Goal: Task Accomplishment & Management: Manage account settings

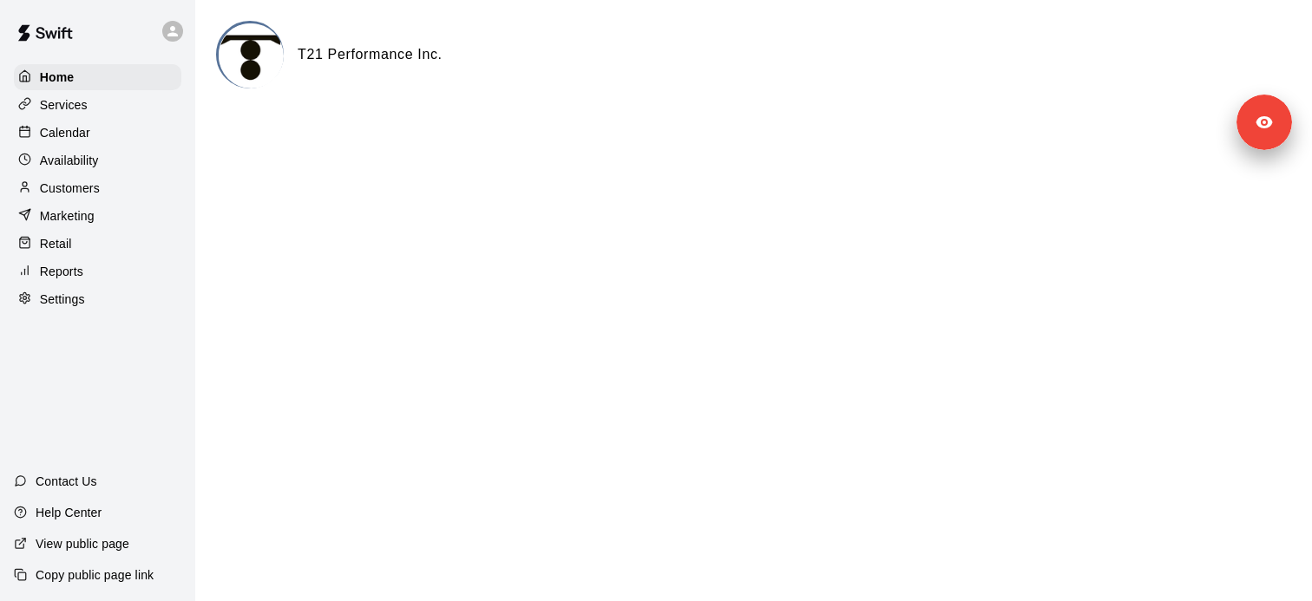
click at [108, 103] on div "Services" at bounding box center [97, 105] width 167 height 26
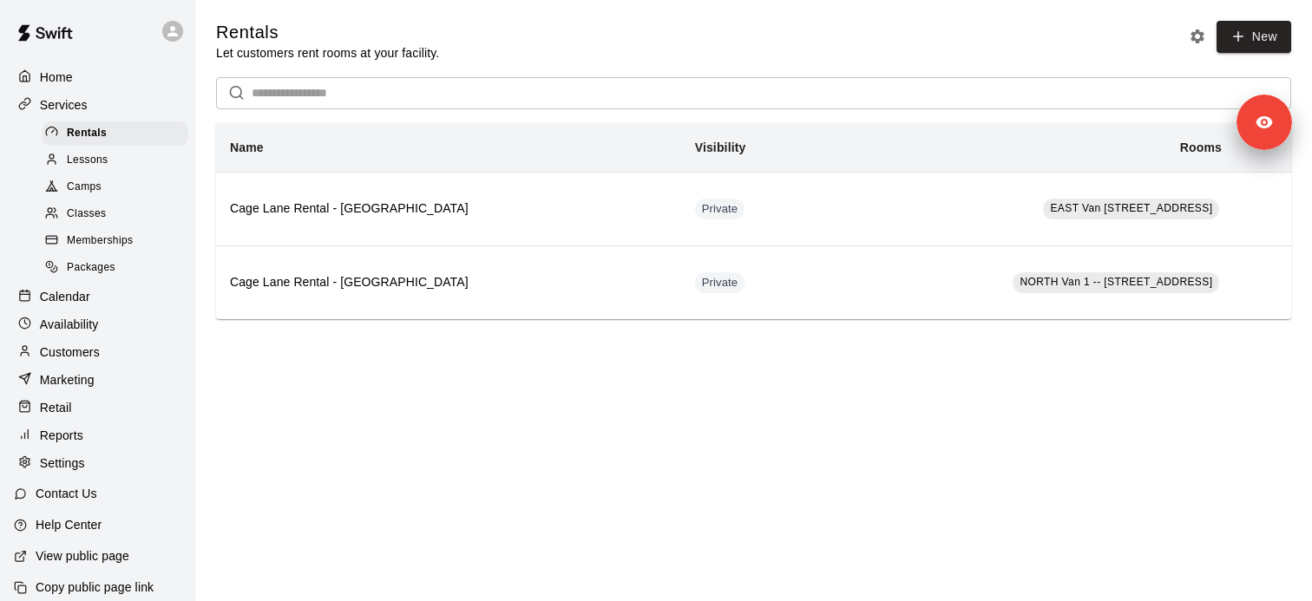
click at [138, 232] on div "Memberships" at bounding box center [115, 241] width 147 height 24
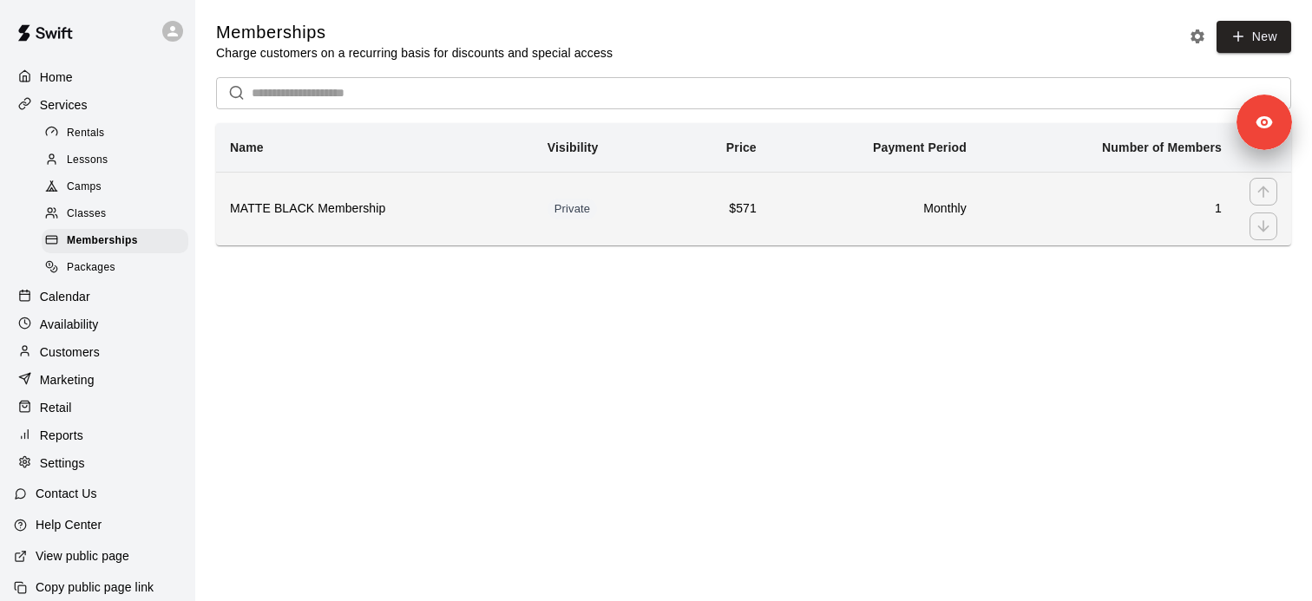
click at [370, 220] on th "MATTE BLACK Membership" at bounding box center [375, 209] width 318 height 74
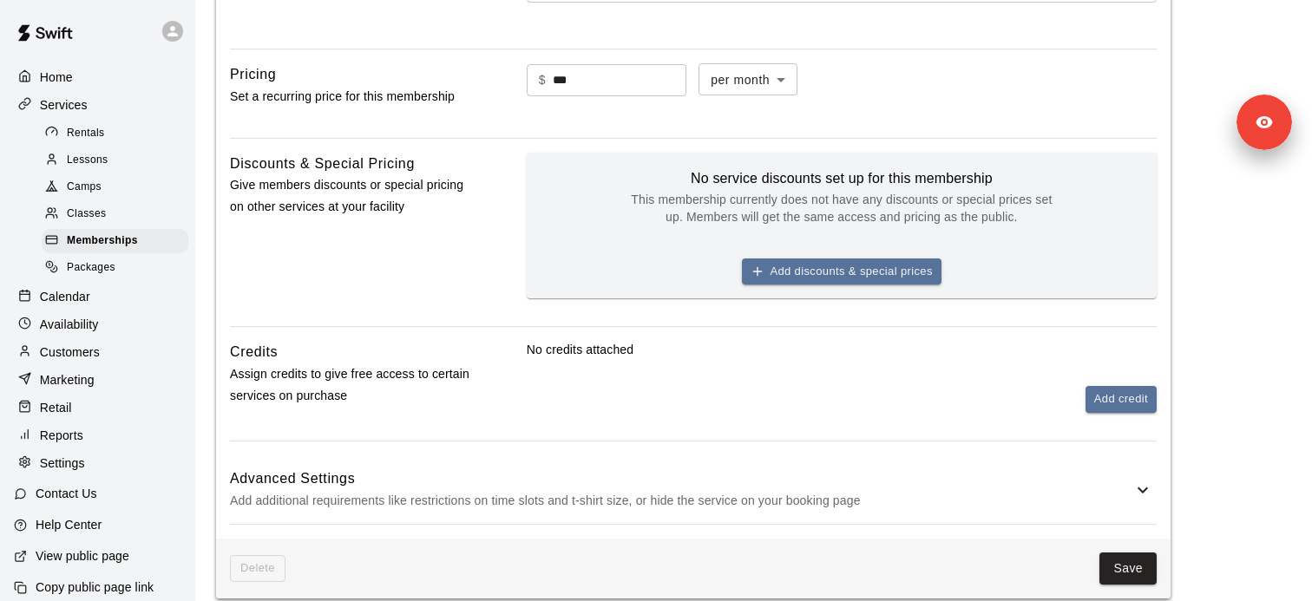
scroll to position [1004, 0]
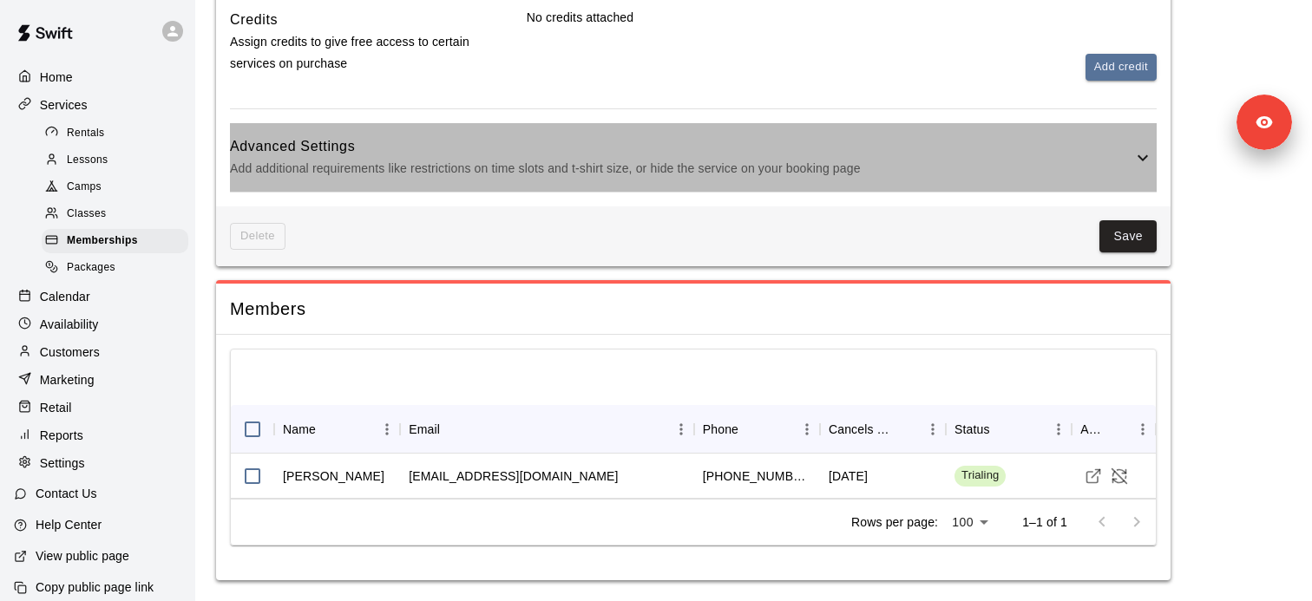
click at [582, 178] on p "Add additional requirements like restrictions on time slots and t-shirt size, o…" at bounding box center [681, 169] width 902 height 22
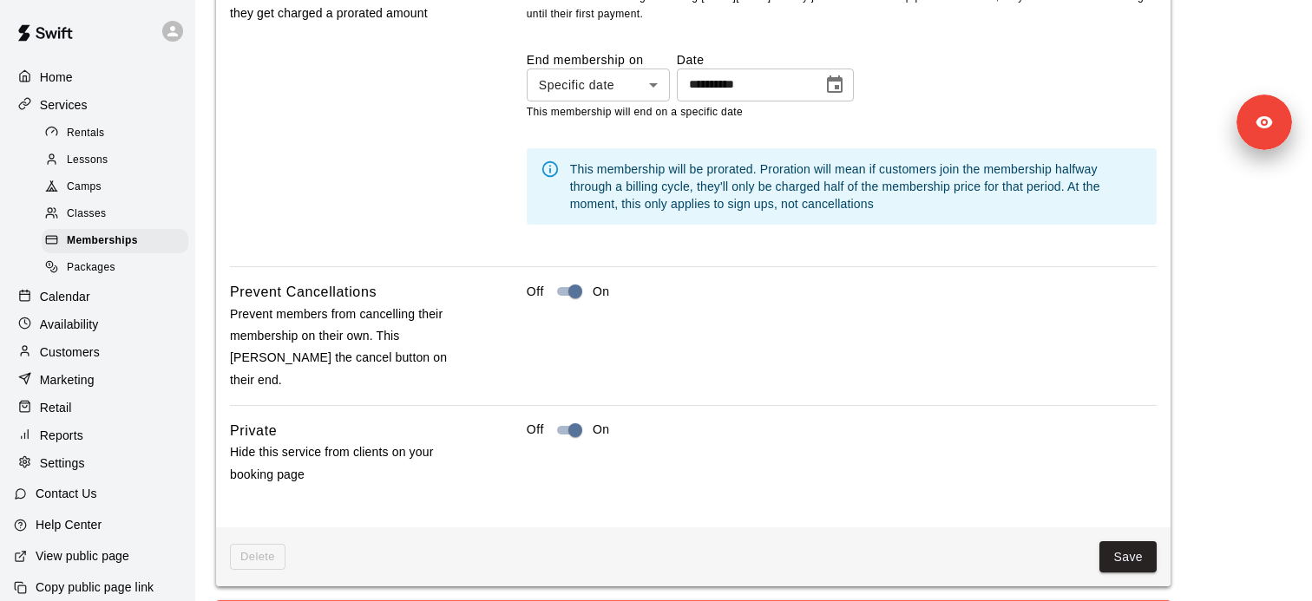
scroll to position [1901, 0]
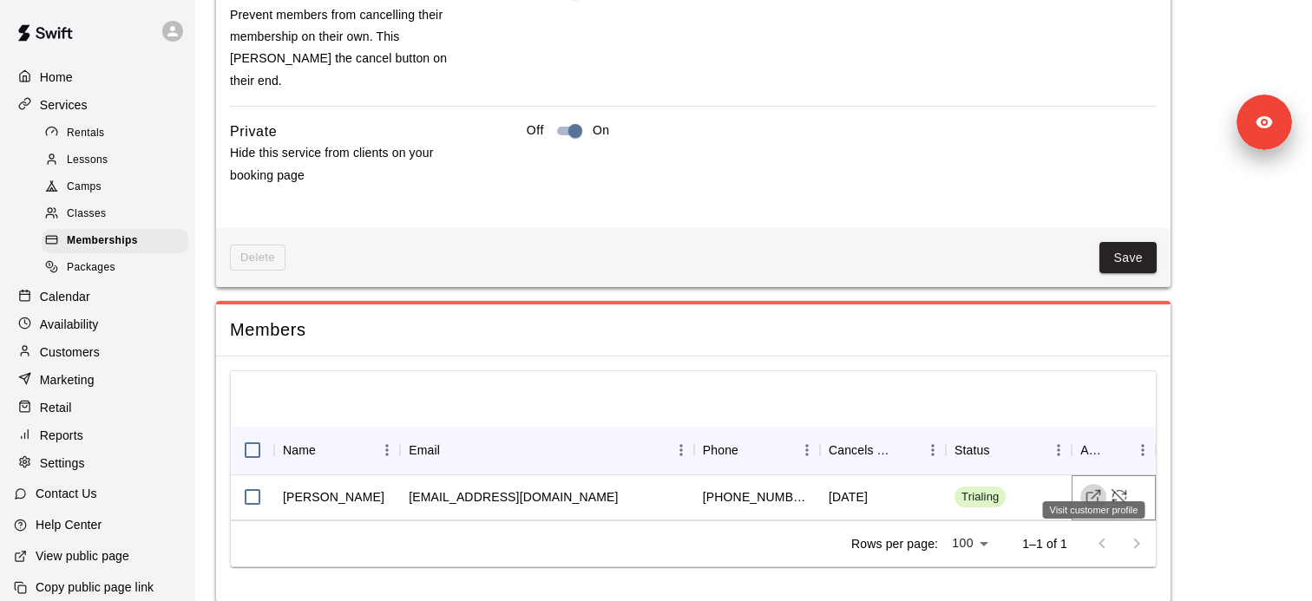
click at [1090, 488] on icon "Visit customer profile" at bounding box center [1092, 496] width 17 height 17
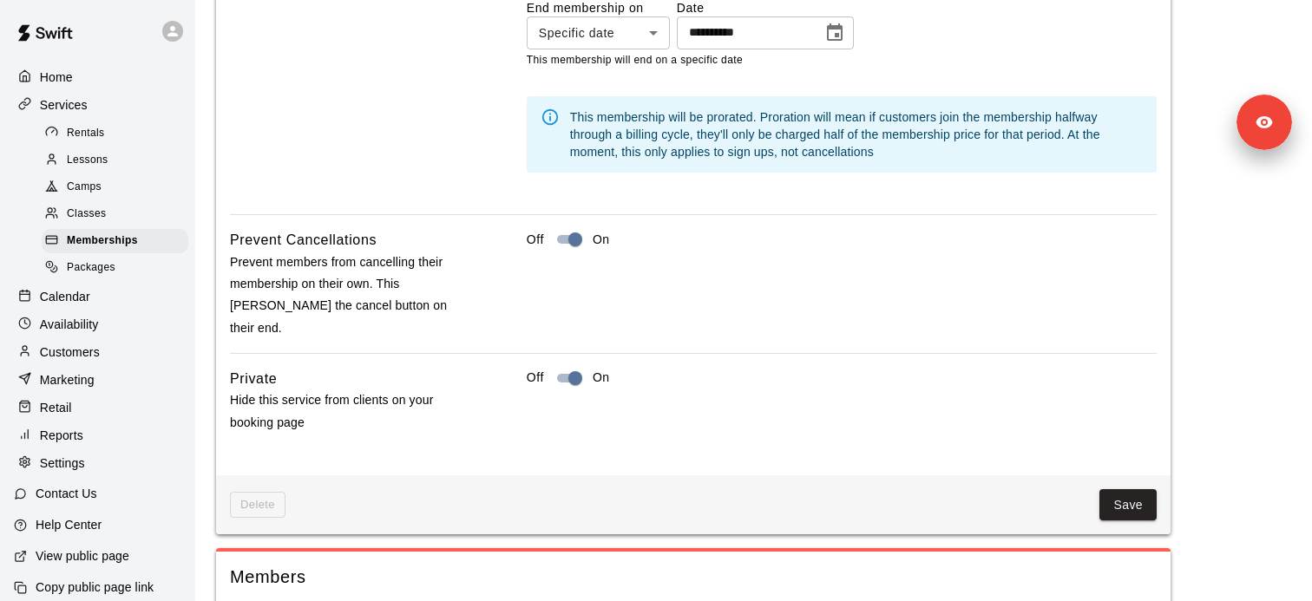
scroll to position [1666, 0]
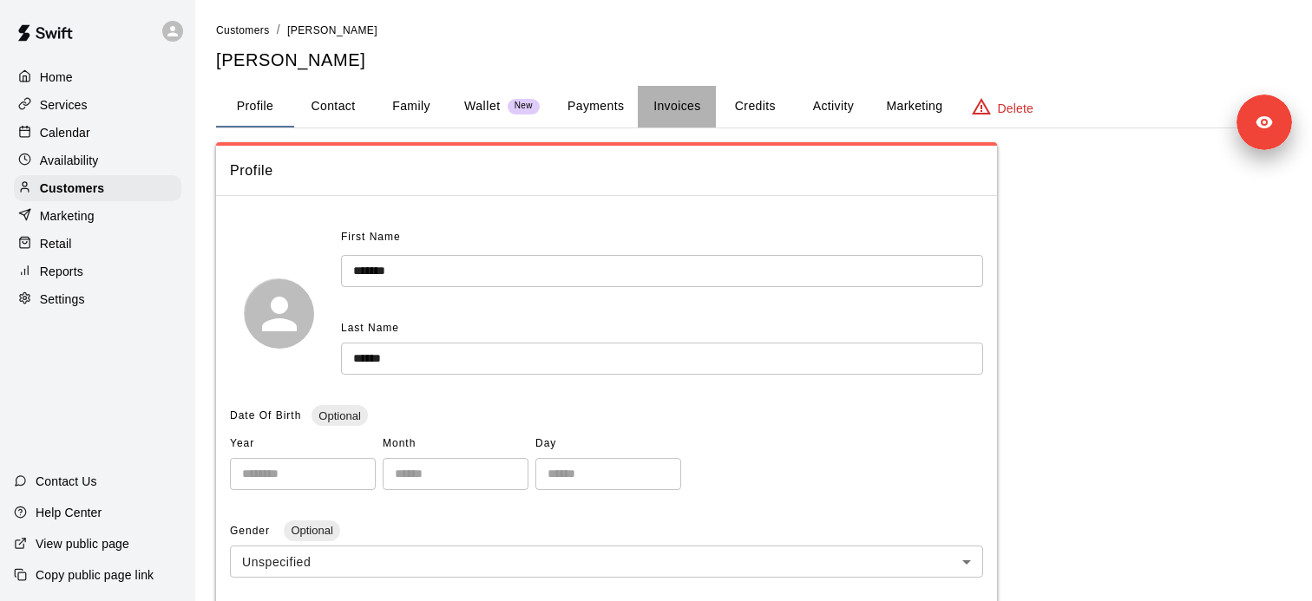
click at [696, 109] on button "Invoices" at bounding box center [677, 107] width 78 height 42
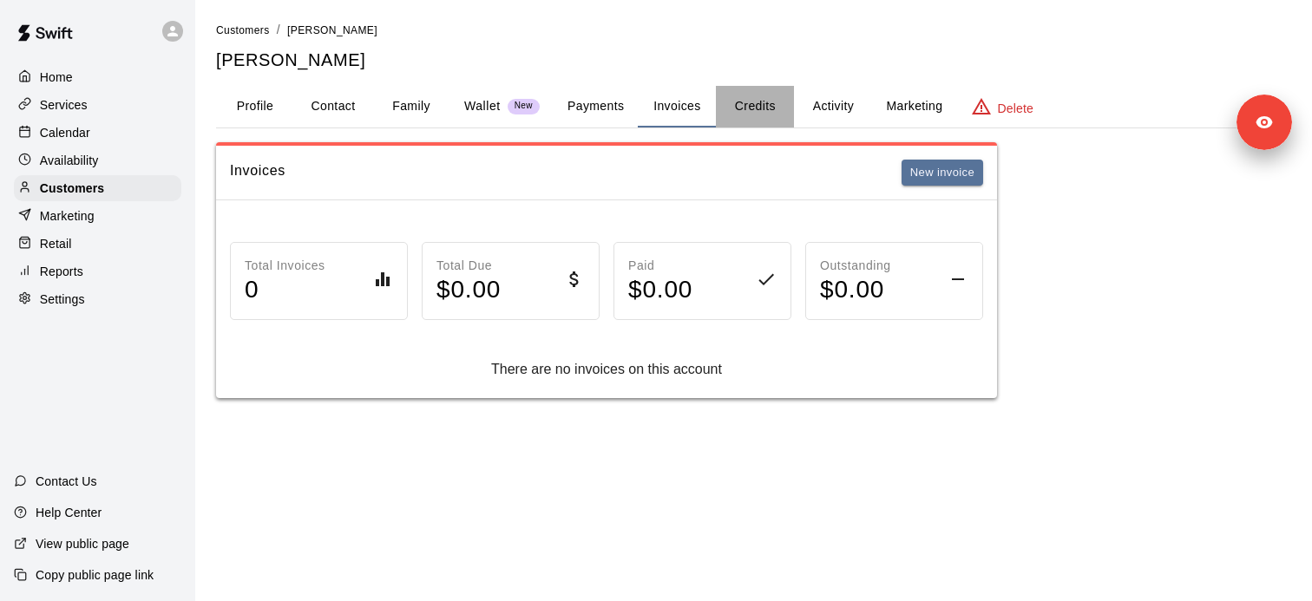
click at [760, 95] on button "Credits" at bounding box center [755, 107] width 78 height 42
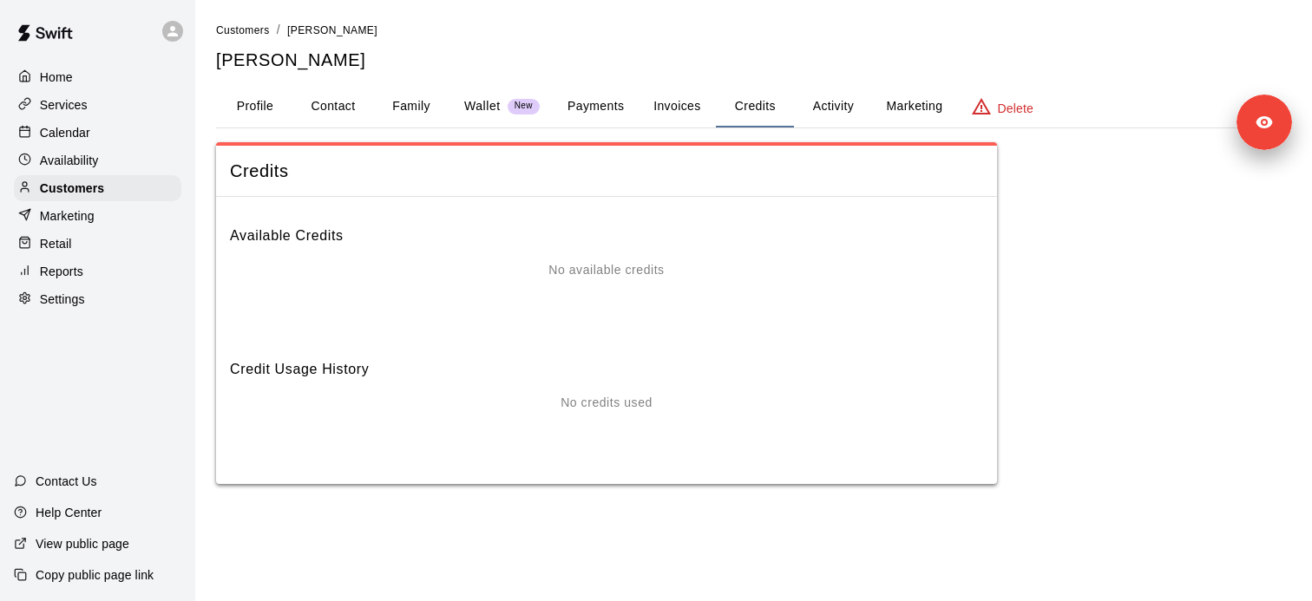
click at [857, 106] on button "Activity" at bounding box center [833, 107] width 78 height 42
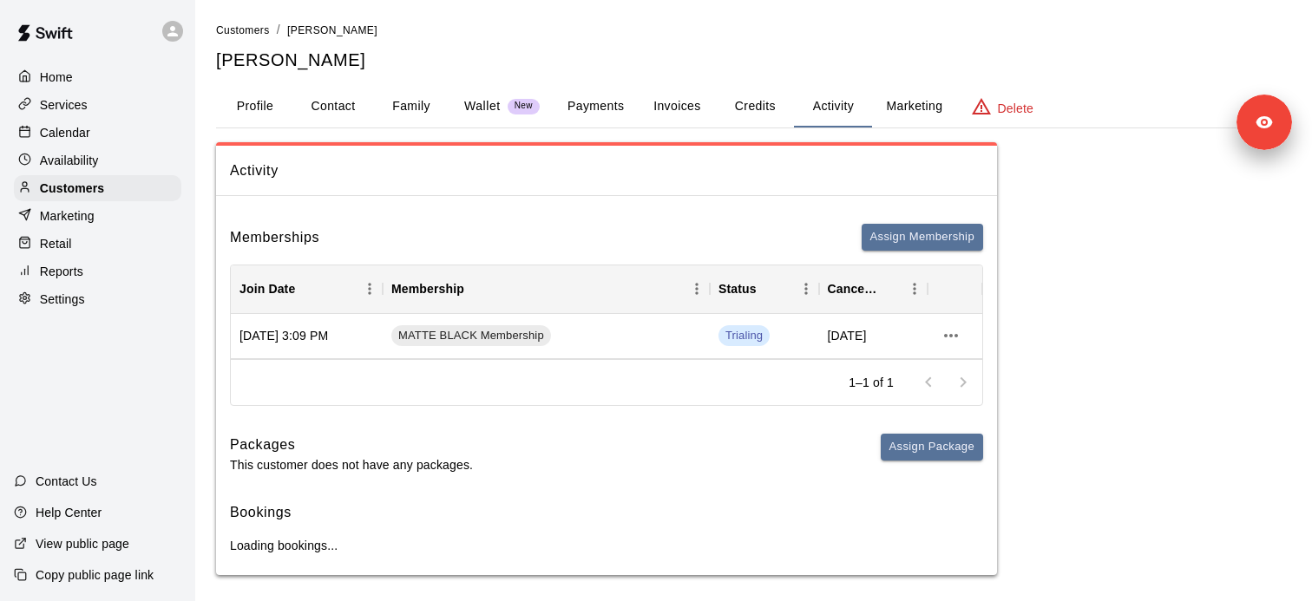
click at [914, 107] on button "Marketing" at bounding box center [914, 107] width 84 height 42
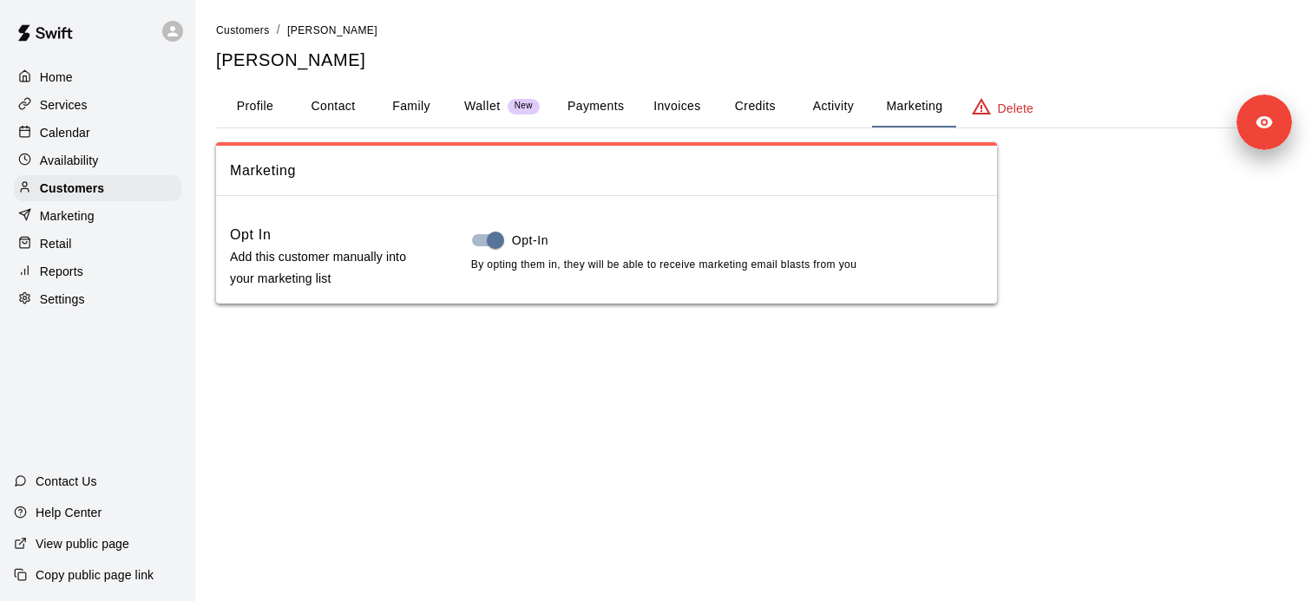
click at [833, 113] on button "Activity" at bounding box center [833, 107] width 78 height 42
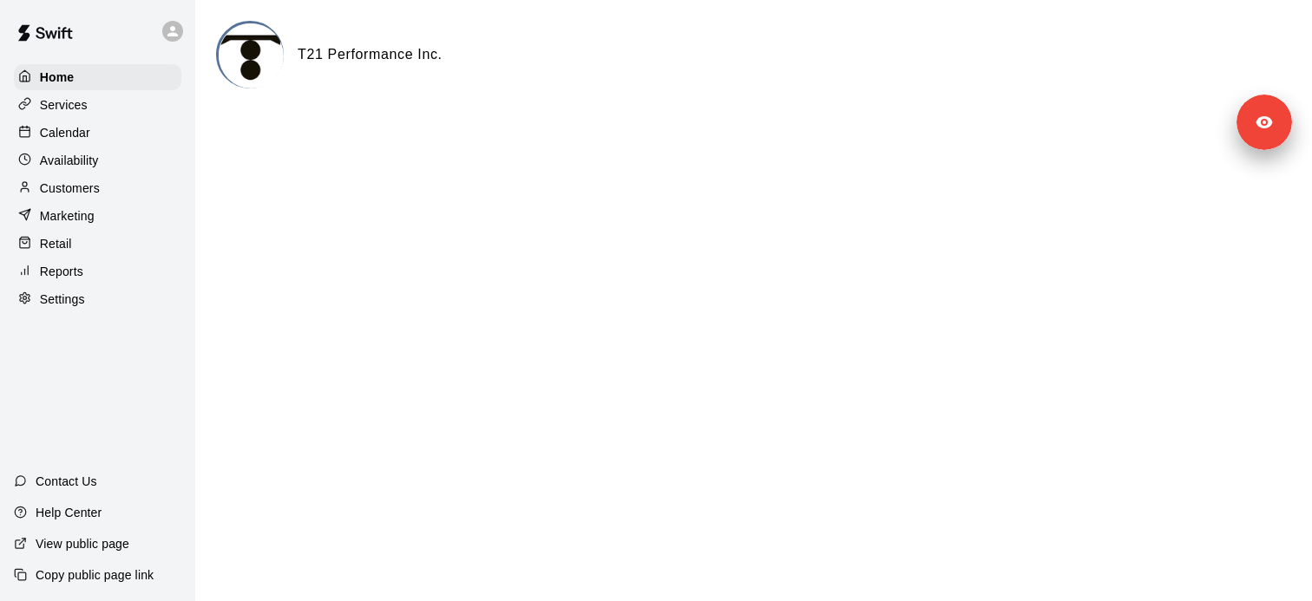
click at [107, 115] on div "Services" at bounding box center [97, 105] width 167 height 26
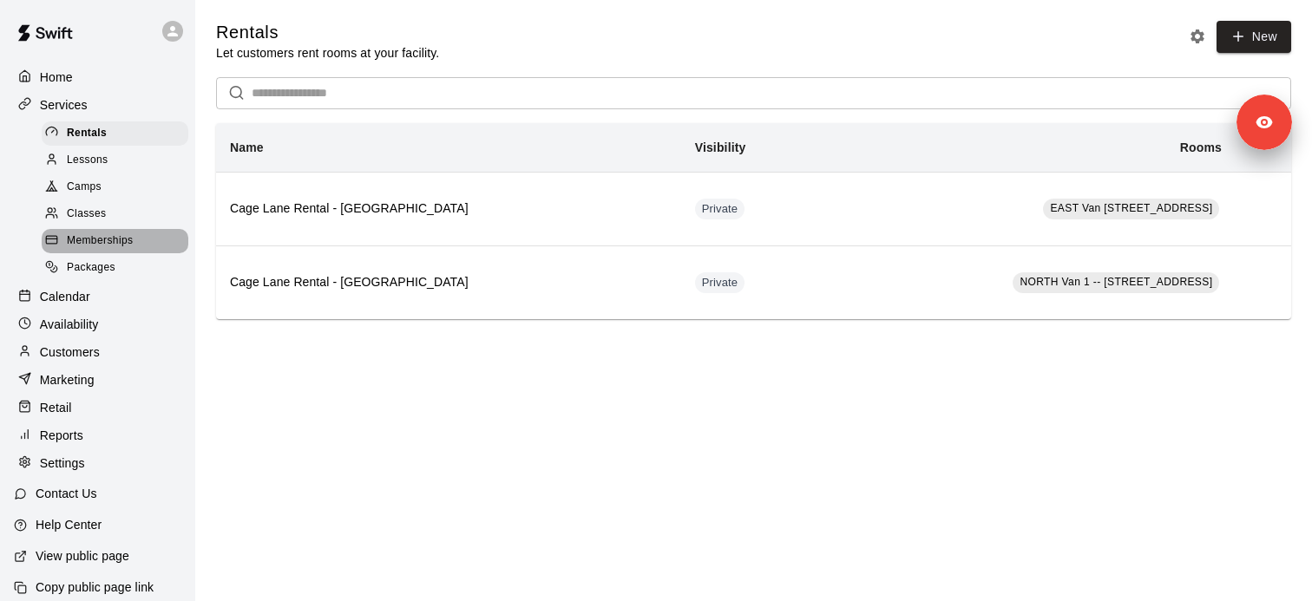
click at [115, 239] on span "Memberships" at bounding box center [100, 240] width 66 height 17
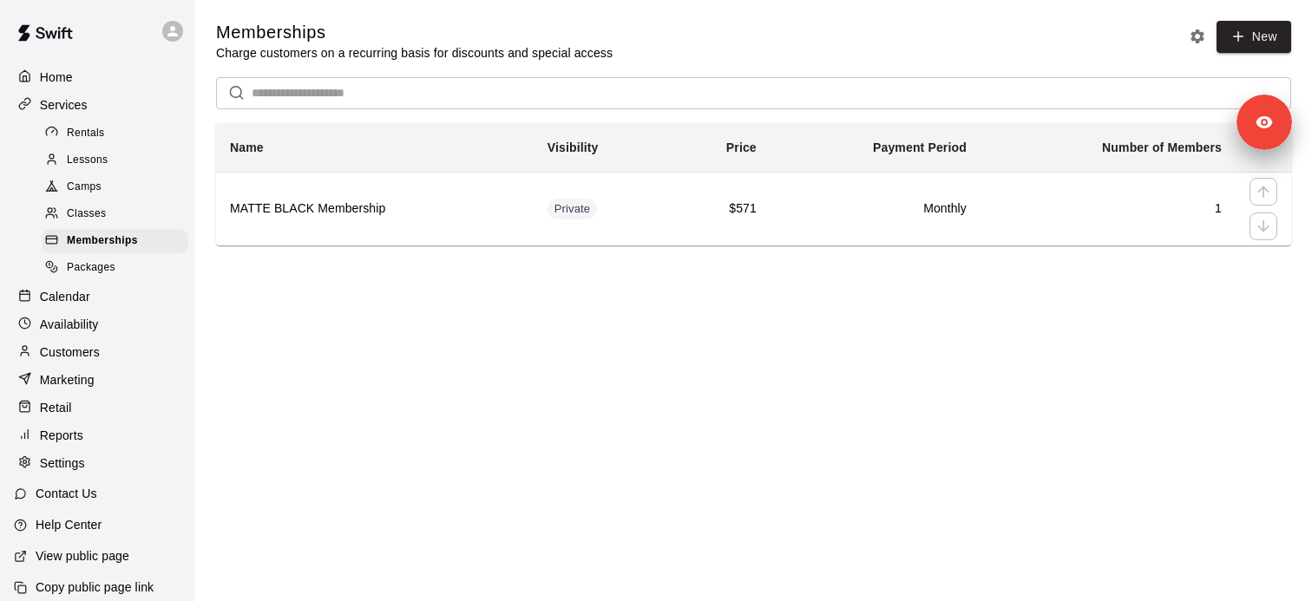
click at [400, 203] on h6 "MATTE BLACK Membership" at bounding box center [375, 209] width 290 height 19
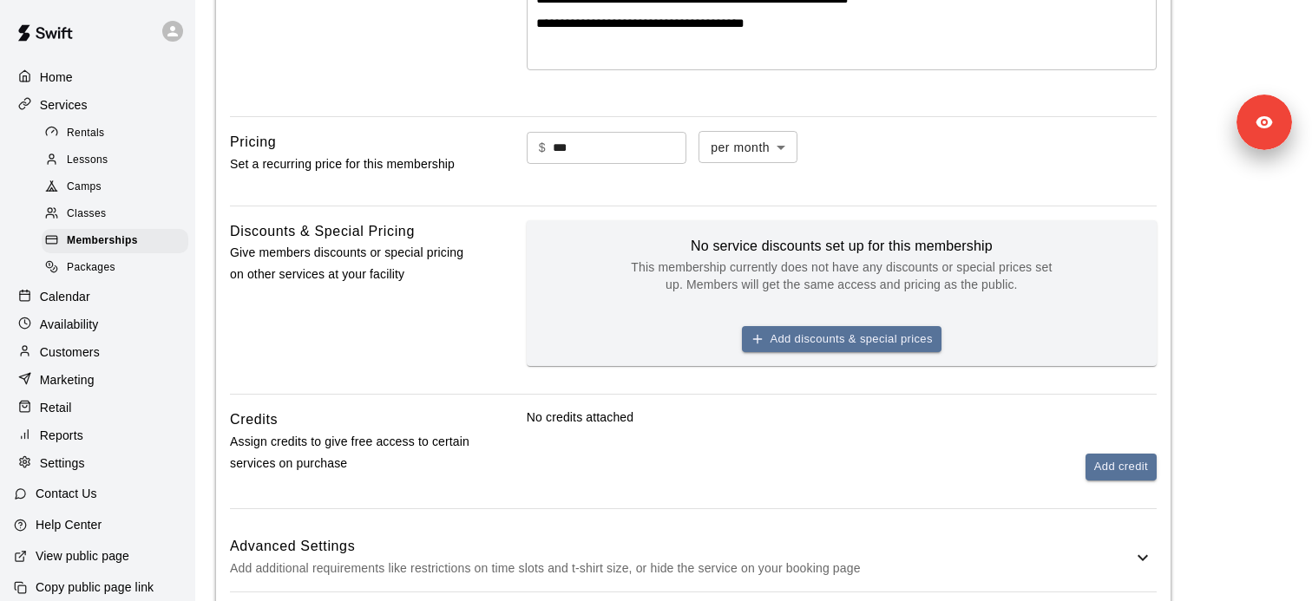
scroll to position [788, 0]
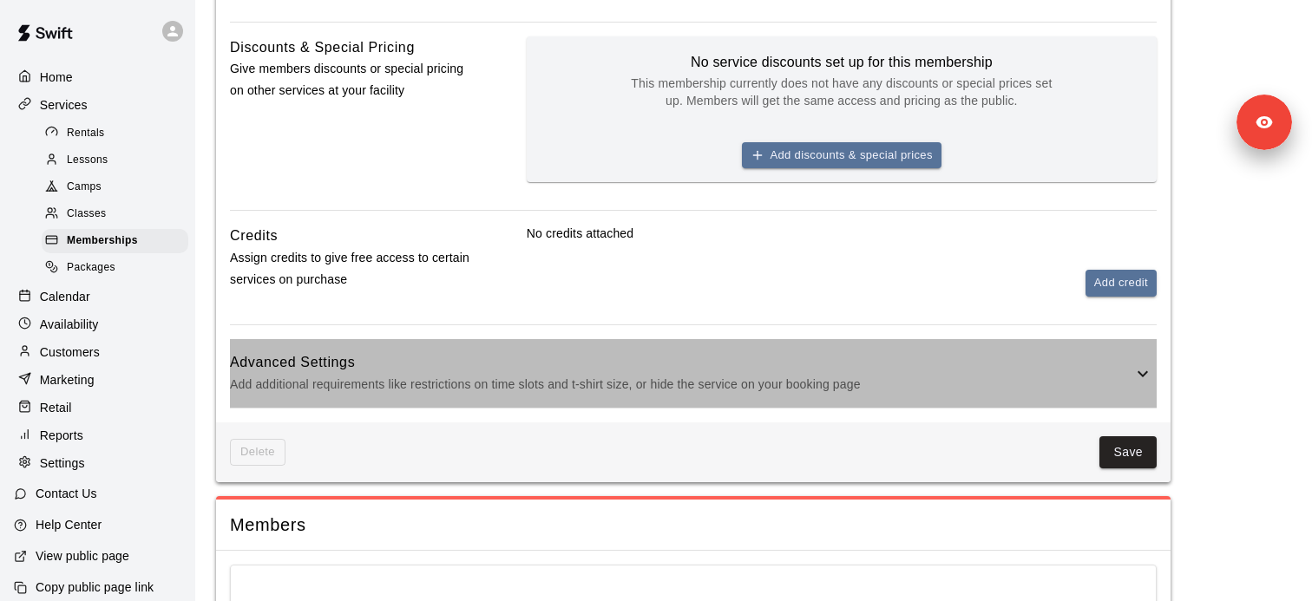
click at [676, 383] on p "Add additional requirements like restrictions on time slots and t-shirt size, o…" at bounding box center [681, 385] width 902 height 22
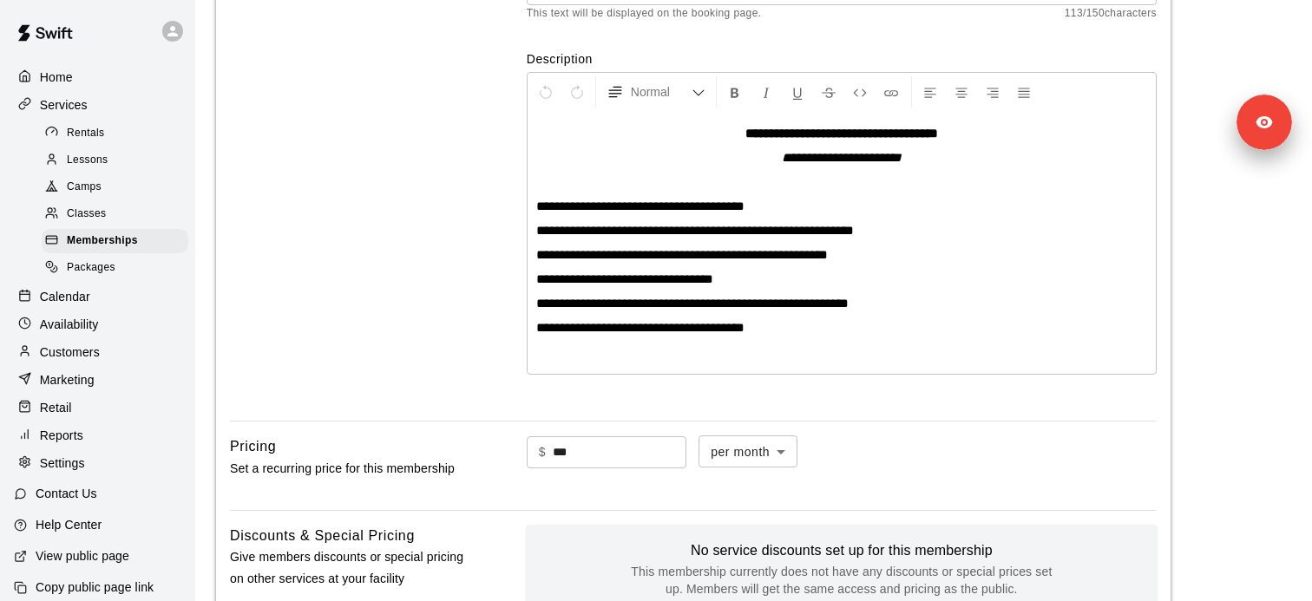
scroll to position [250, 0]
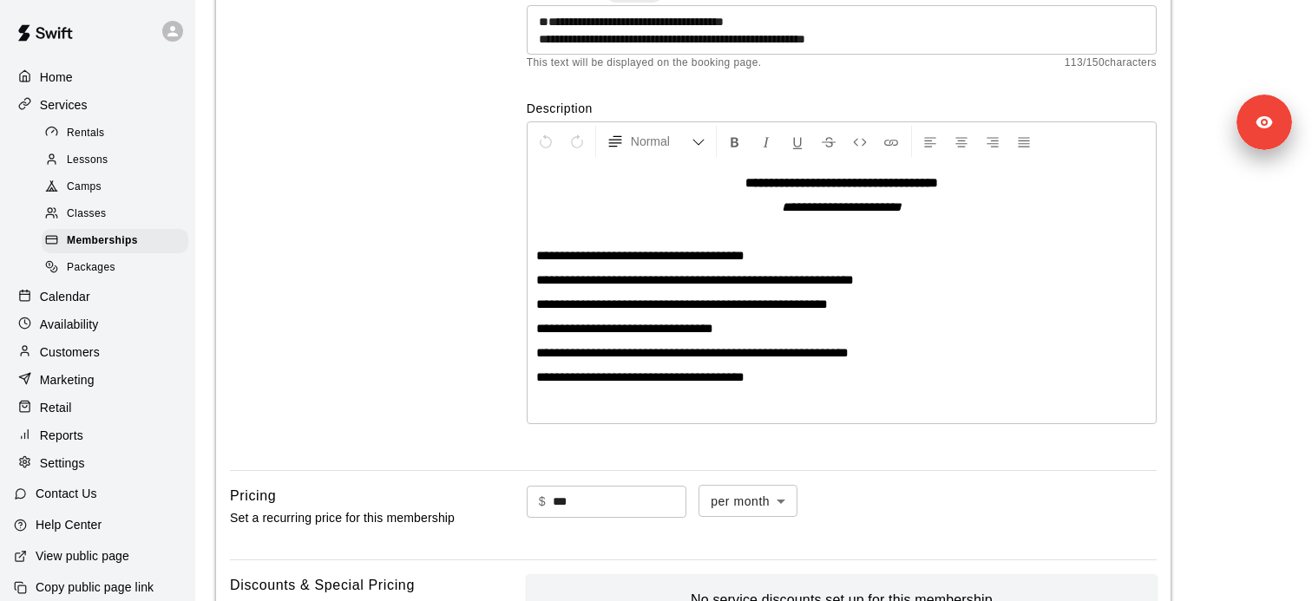
click at [638, 507] on input "***" at bounding box center [620, 502] width 134 height 32
type input "******"
